Goal: Task Accomplishment & Management: Complete application form

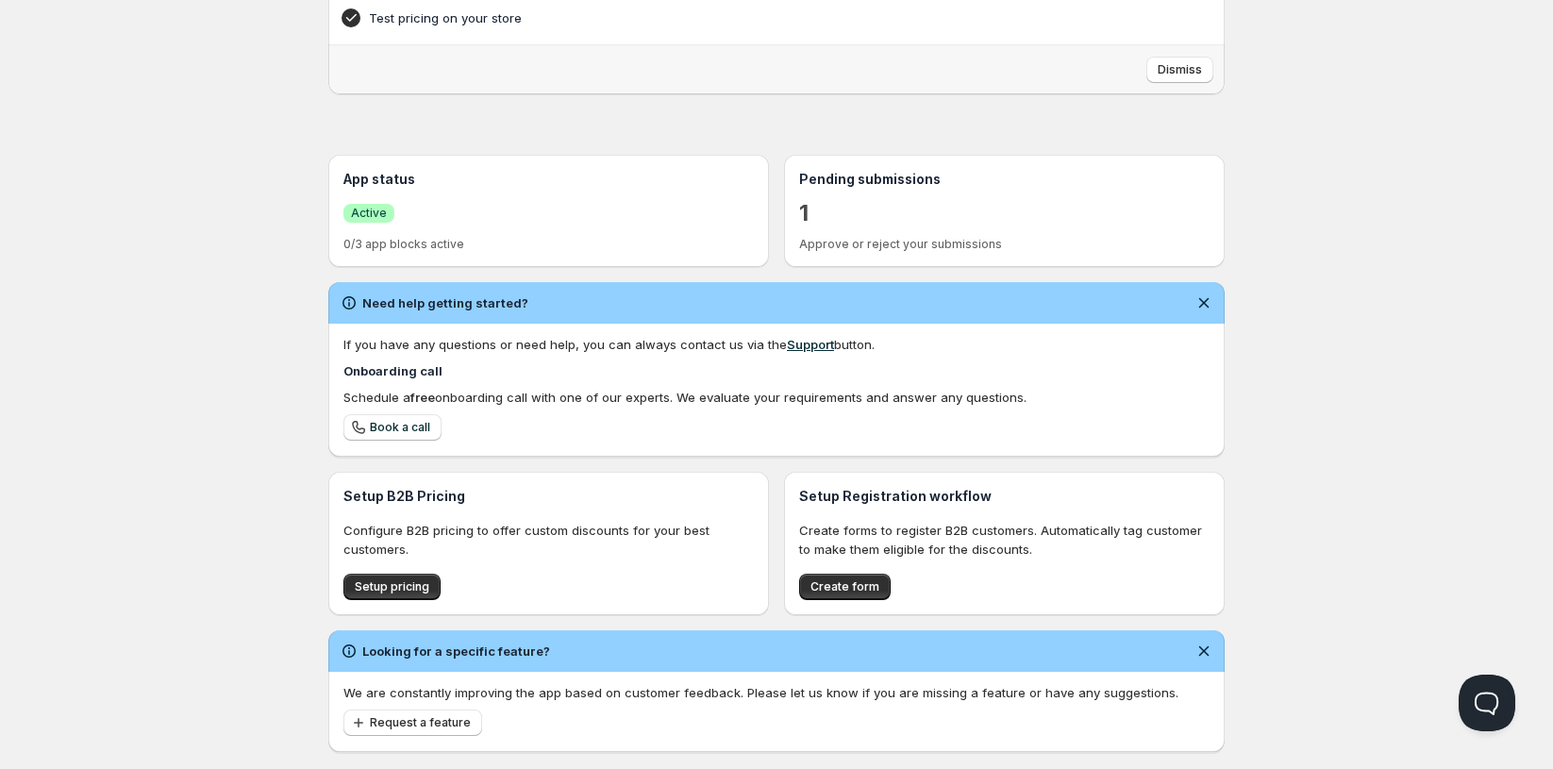
scroll to position [308, 0]
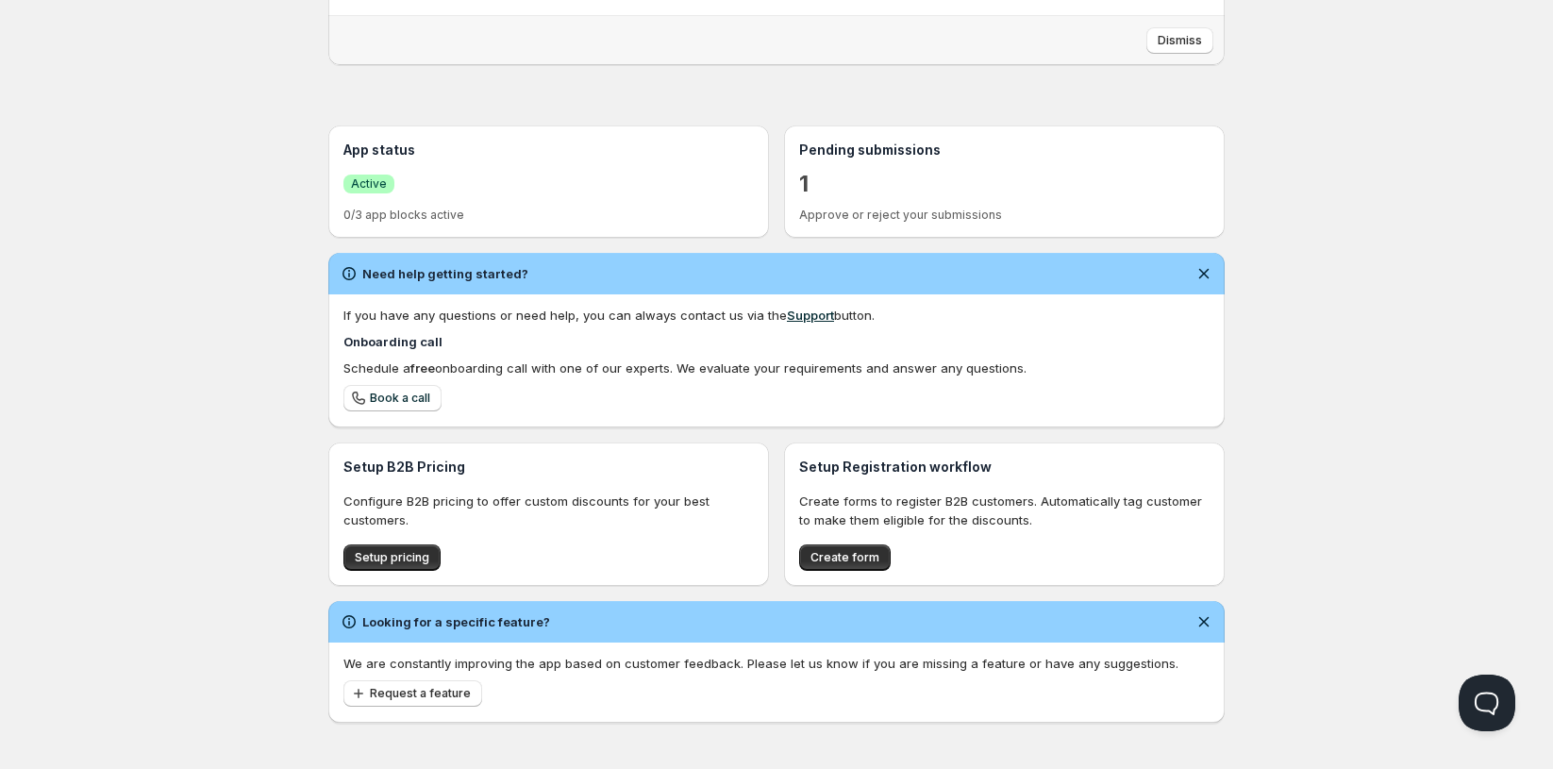
click at [859, 179] on div "1" at bounding box center [1004, 183] width 410 height 33
click at [799, 184] on p "1" at bounding box center [803, 184] width 9 height 30
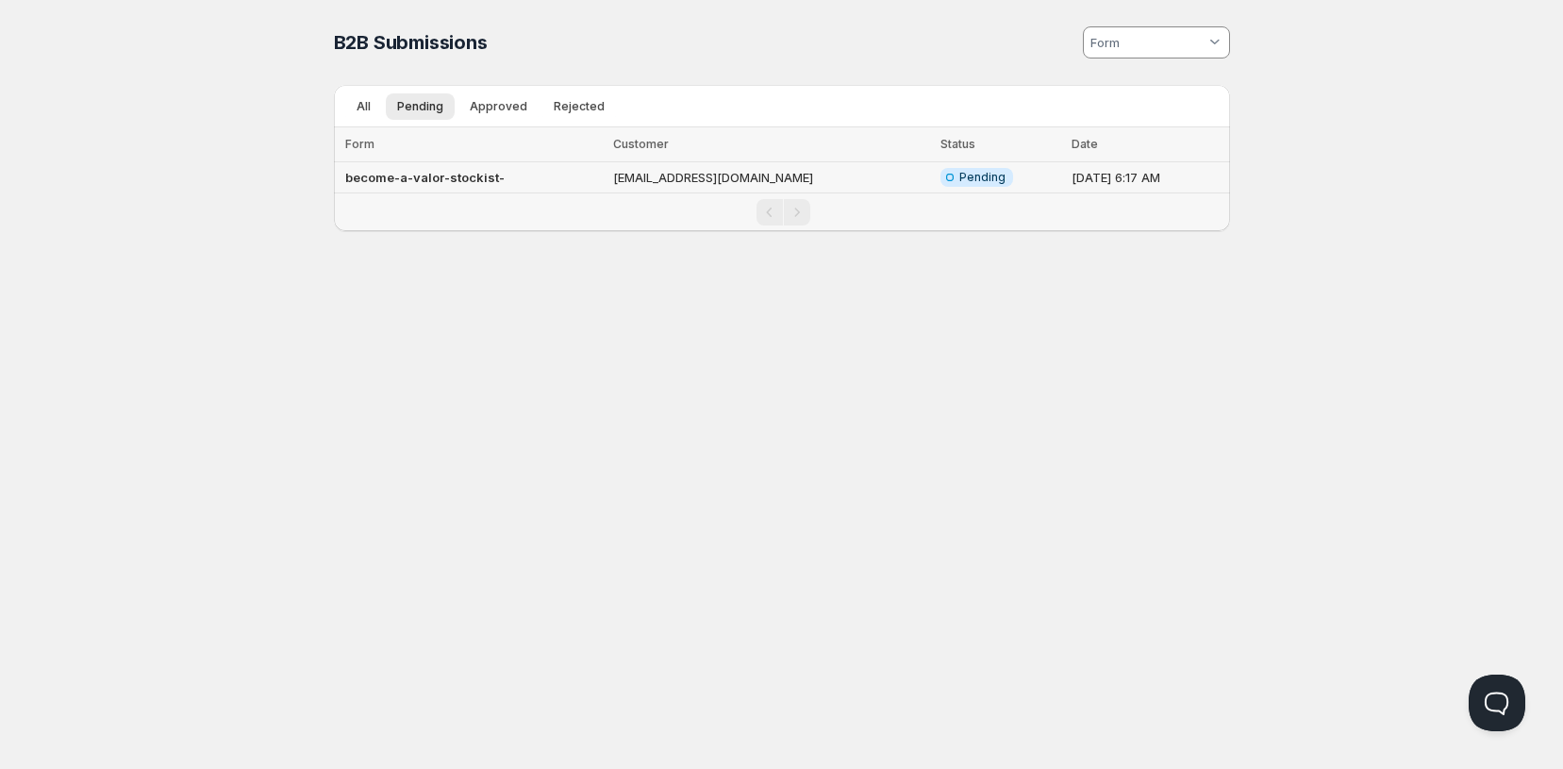
click at [959, 172] on span "Pending" at bounding box center [982, 177] width 46 height 15
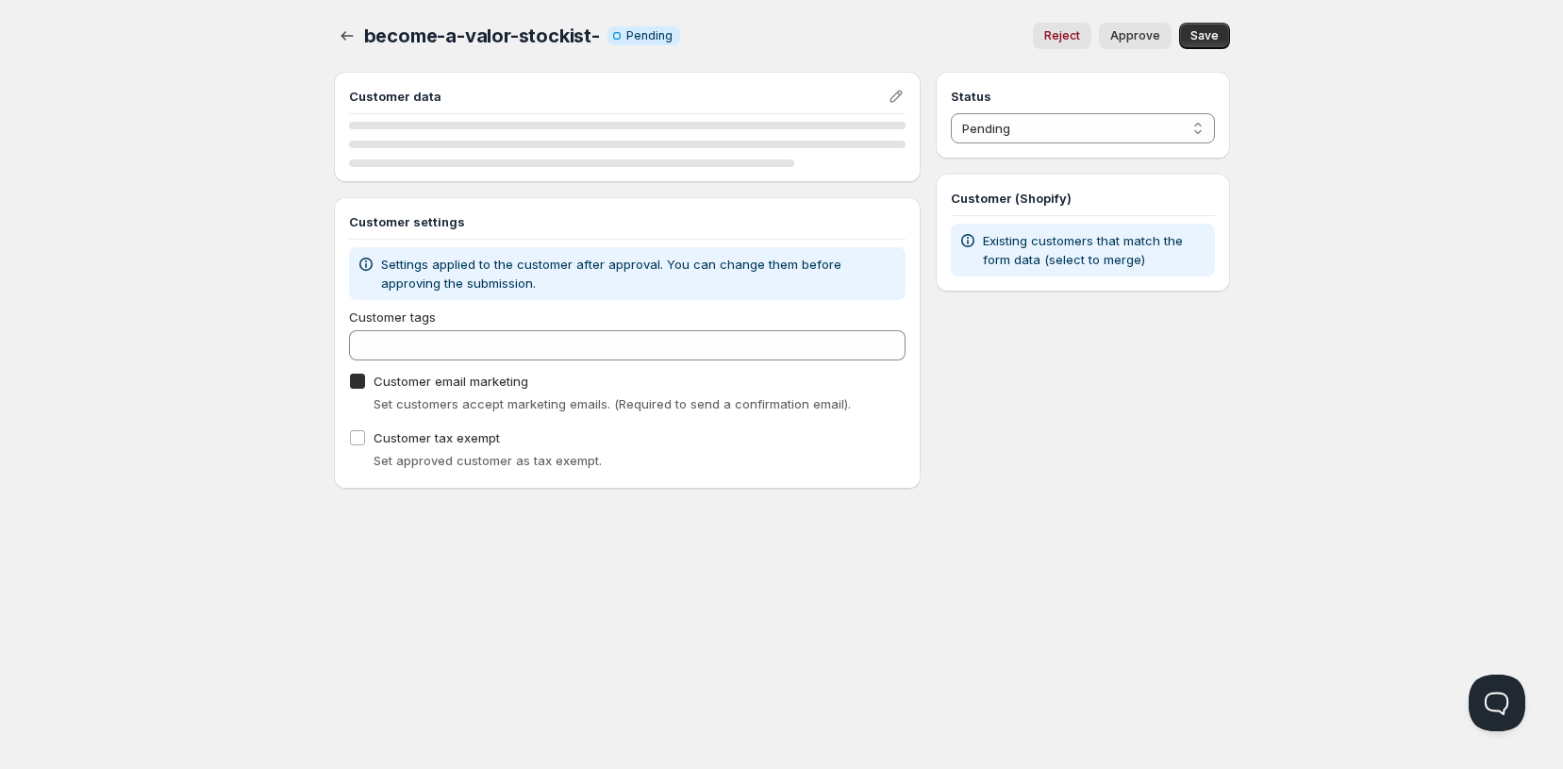
checkbox input "true"
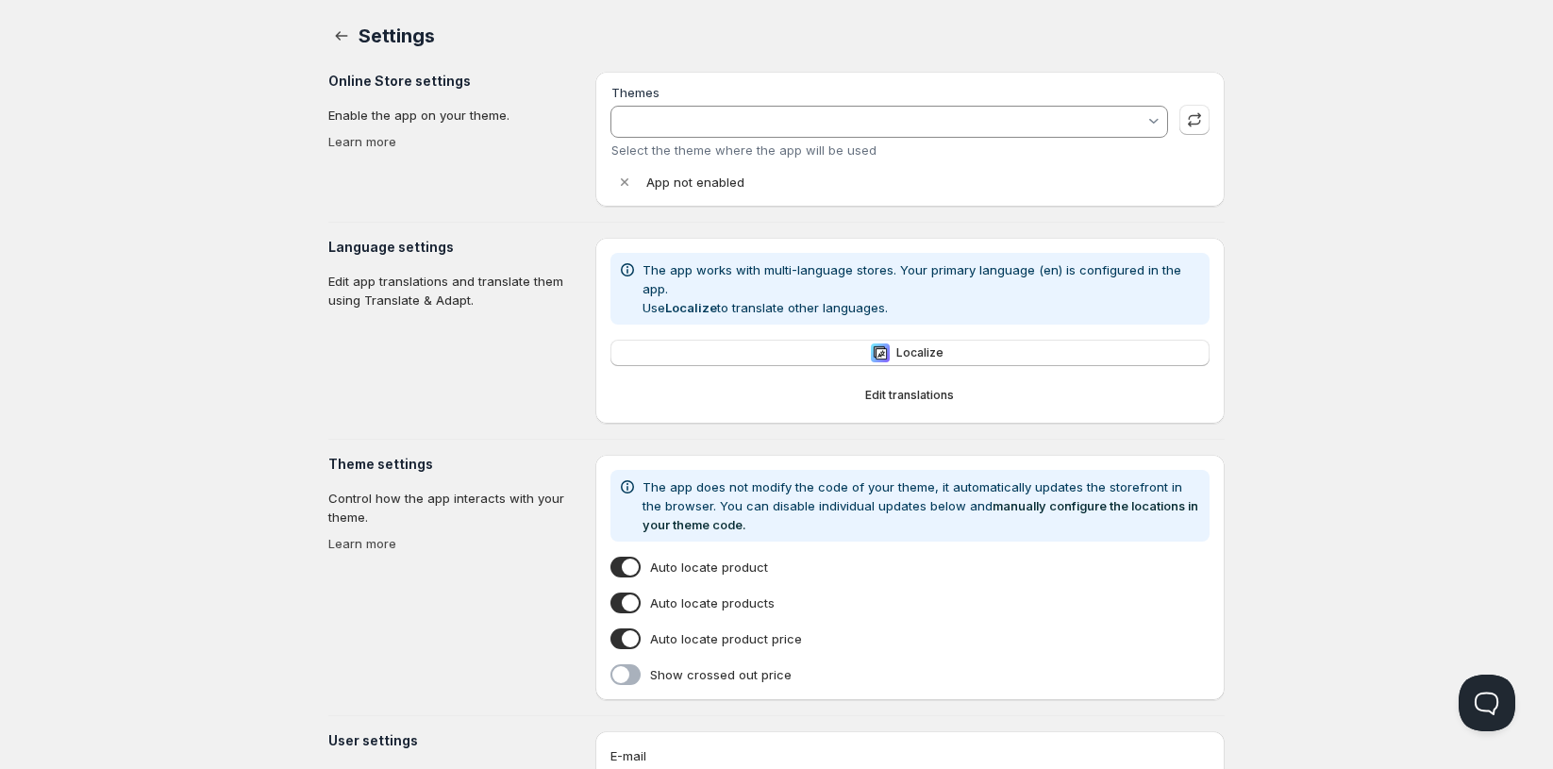
type input "Showcase"
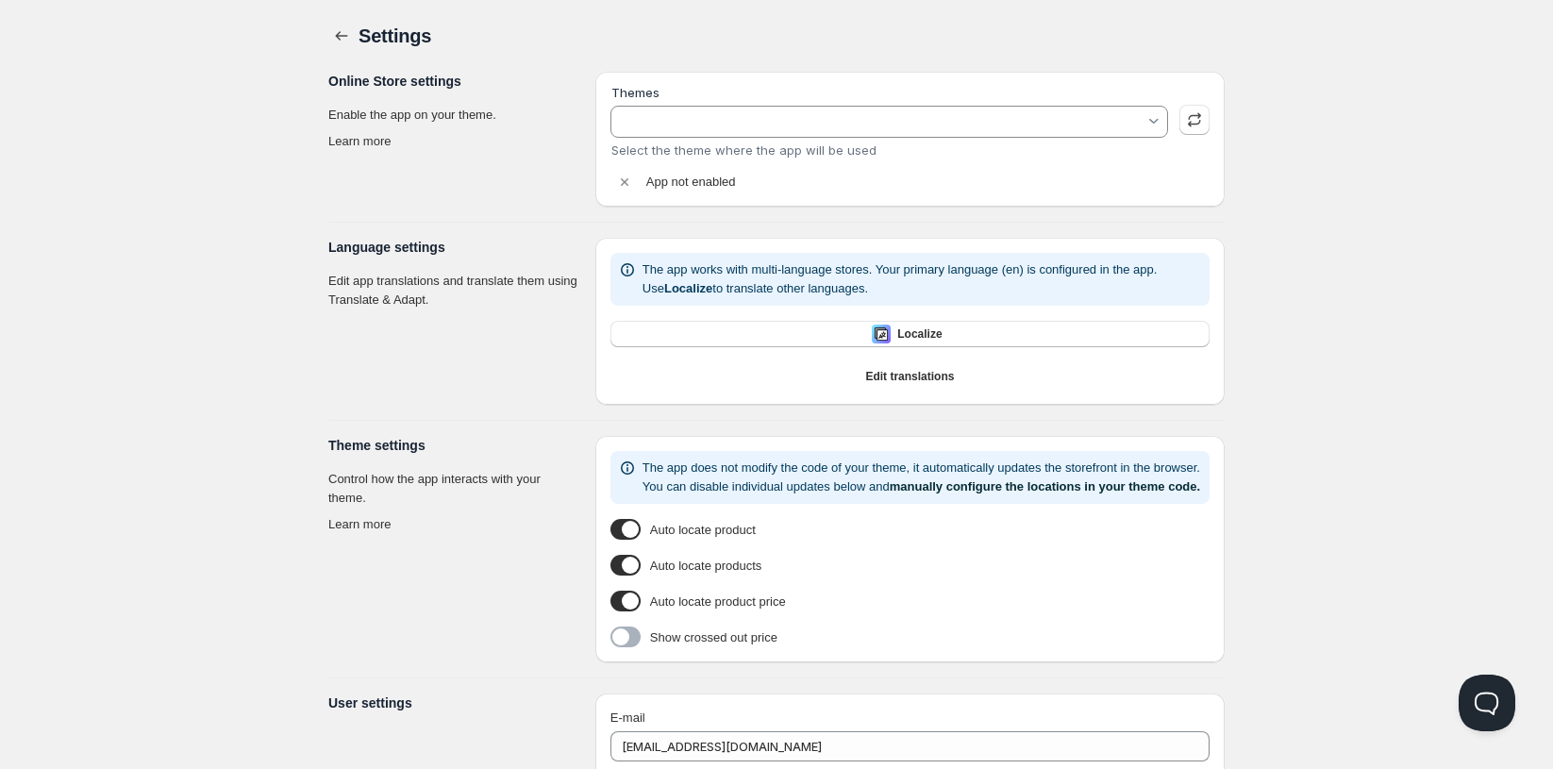
type input "Showcase"
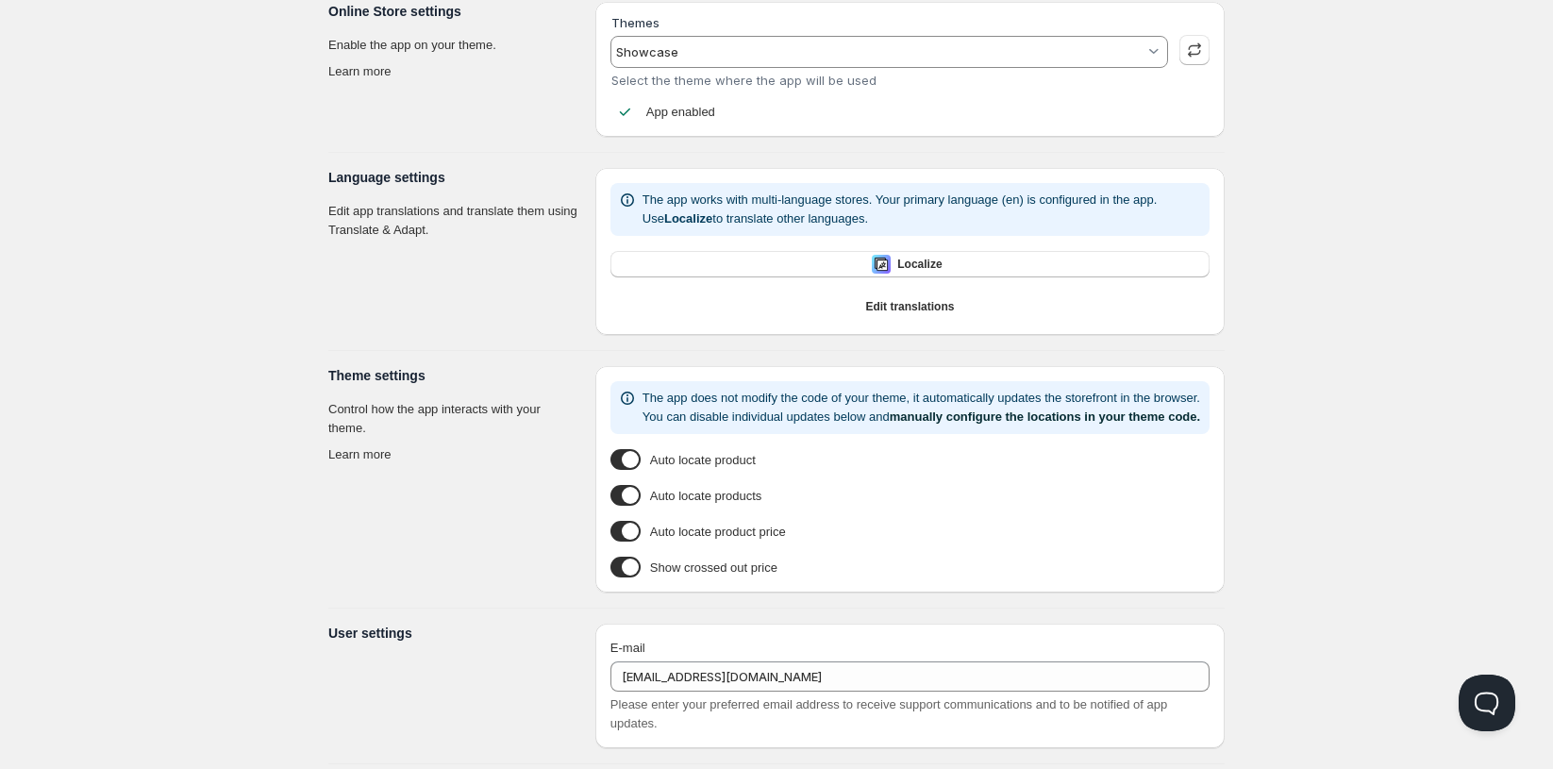
scroll to position [129, 0]
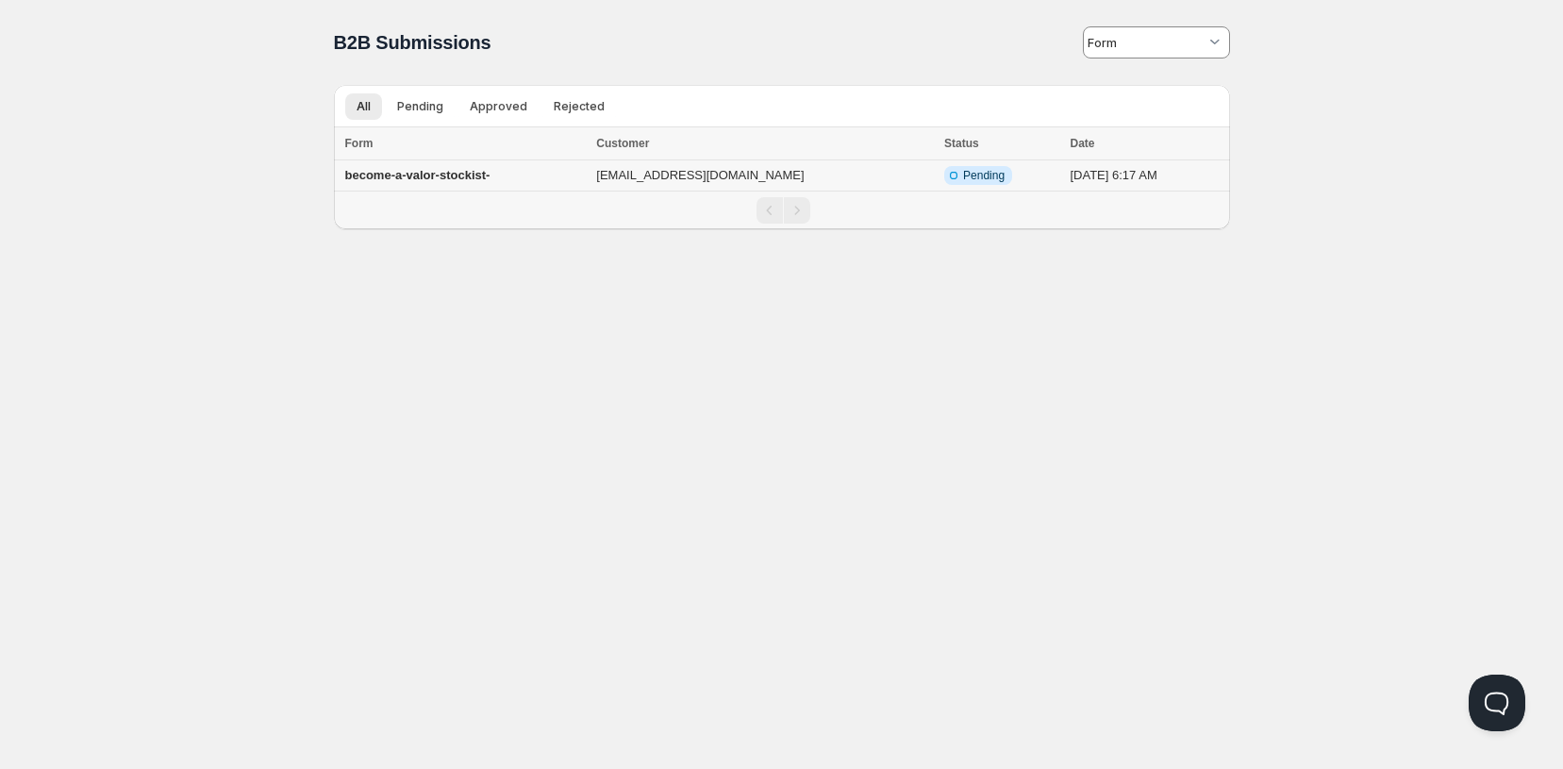
click at [441, 177] on b "become-a-valor-stockist-" at bounding box center [417, 175] width 145 height 14
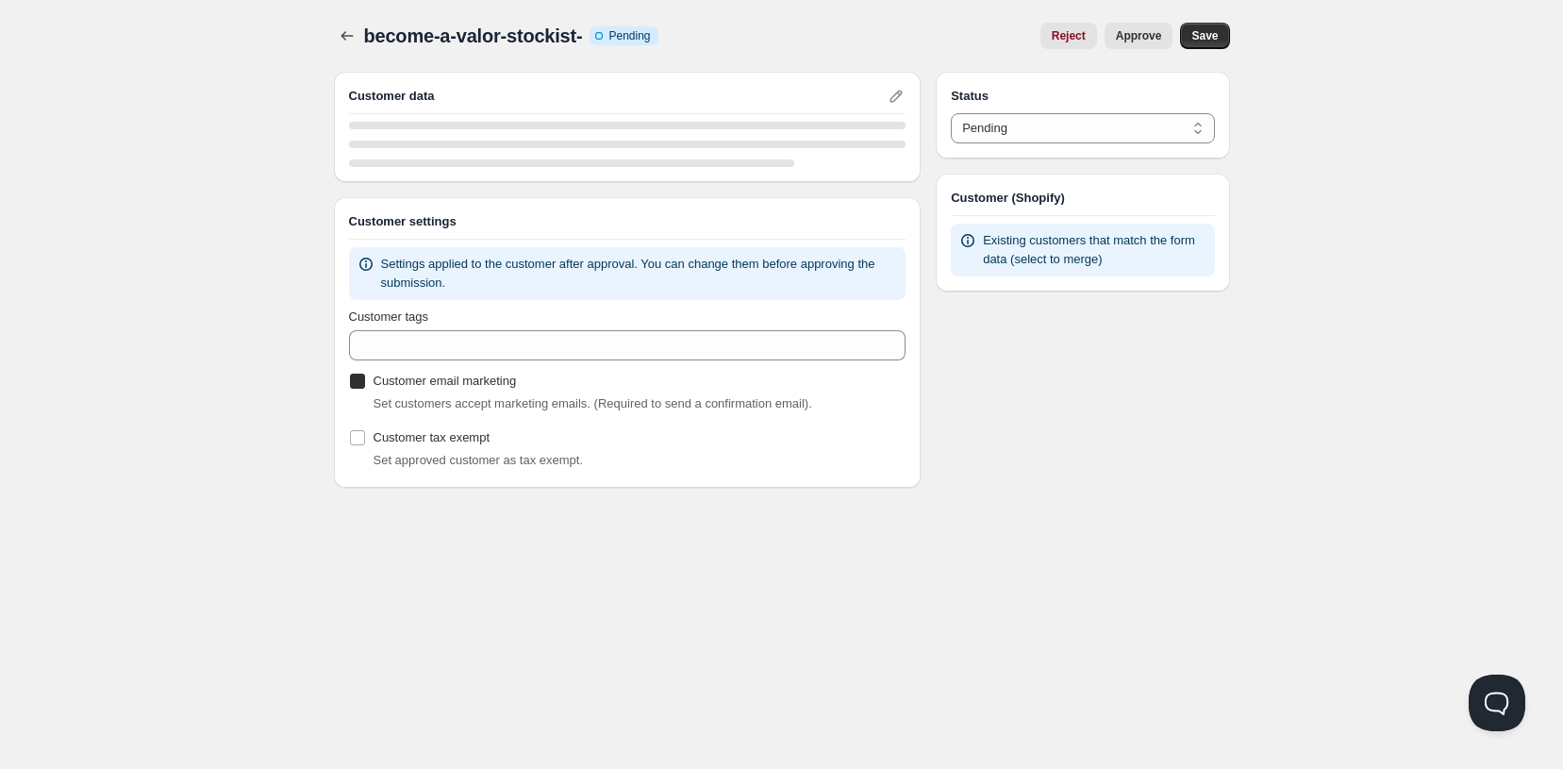
checkbox input "true"
